Goal: Task Accomplishment & Management: Complete application form

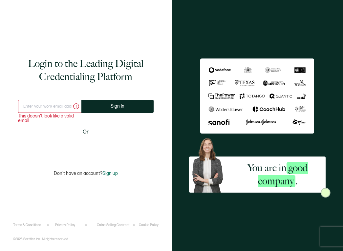
click at [49, 106] on input "text" at bounding box center [49, 106] width 63 height 13
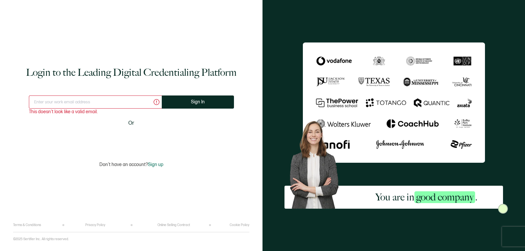
click at [138, 102] on input "text" at bounding box center [95, 101] width 133 height 13
type input "[EMAIL_ADDRESS][DOMAIN_NAME]"
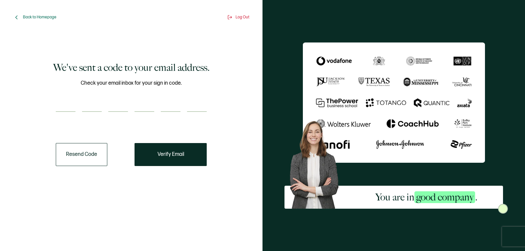
click at [65, 107] on input "number" at bounding box center [66, 105] width 20 height 13
paste input "5"
type input "5"
type input "9"
type input "8"
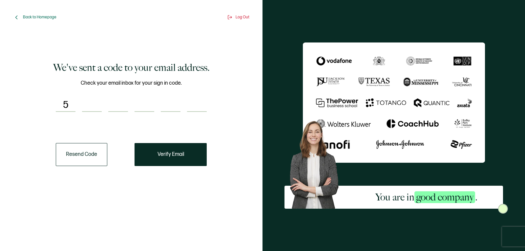
type input "7"
type input "9"
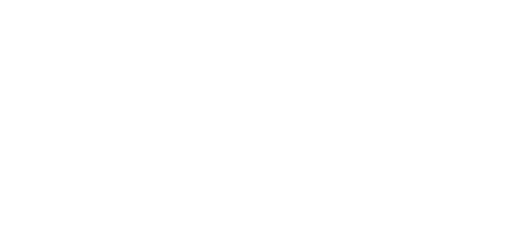
click at [192, 84] on div at bounding box center [262, 125] width 525 height 251
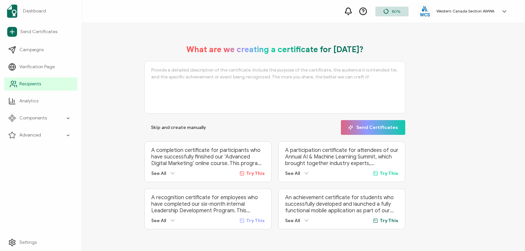
click at [24, 82] on span "Recipients" at bounding box center [30, 84] width 22 height 7
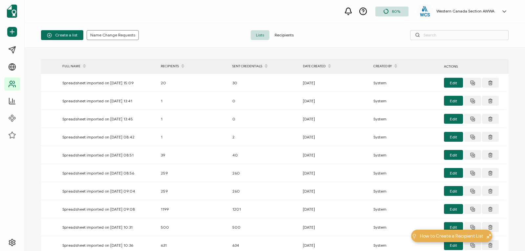
click at [285, 33] on span "Recipients" at bounding box center [284, 35] width 30 height 10
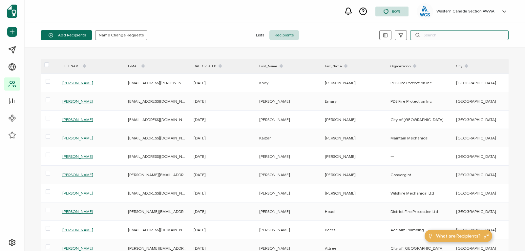
click at [426, 35] on input "text" at bounding box center [459, 35] width 98 height 10
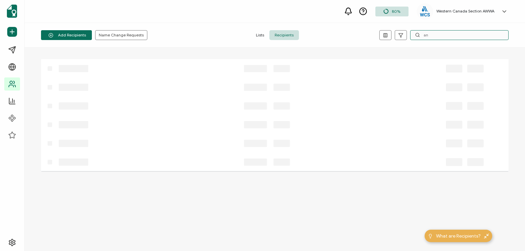
type input "a"
type input "b"
type input "a"
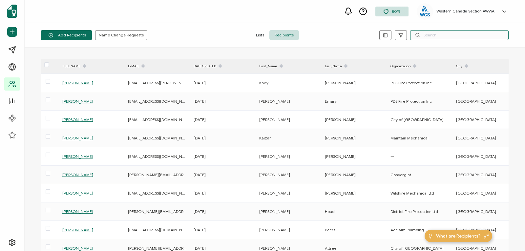
click at [427, 36] on input "text" at bounding box center [459, 35] width 98 height 10
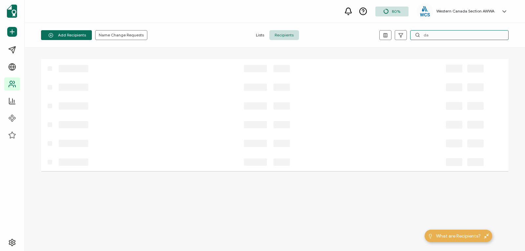
type input "d"
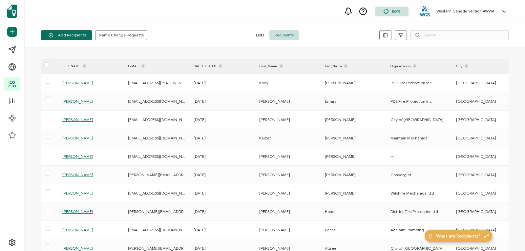
click at [440, 28] on div "Add Recipients Upload Spreadsheet Add a Single Recipient Name Change Requests L…" at bounding box center [275, 35] width 500 height 25
click at [437, 36] on input "text" at bounding box center [459, 35] width 98 height 10
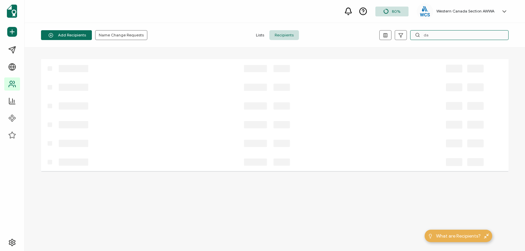
type input "d"
type input "p"
type input "d"
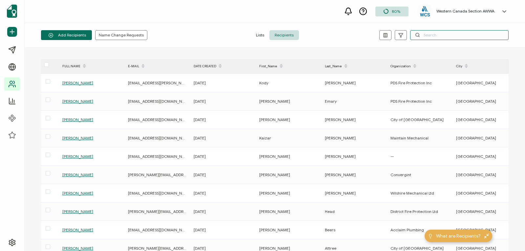
click at [433, 31] on input "text" at bounding box center [459, 35] width 98 height 10
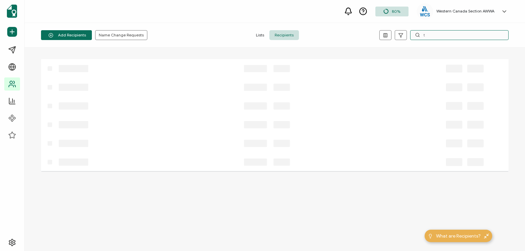
type input "t"
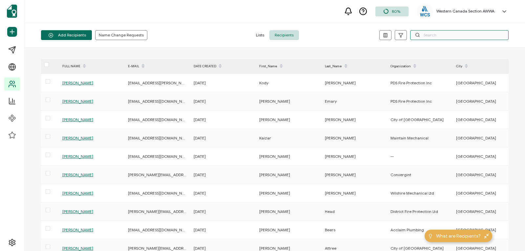
click at [431, 36] on input "text" at bounding box center [459, 35] width 98 height 10
paste input "[EMAIL_ADDRESS][PERSON_NAME][DOMAIN_NAME]"
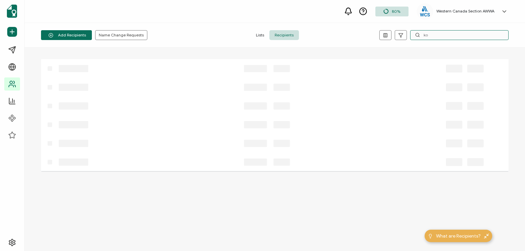
type input "k"
